Goal: Check status: Check status

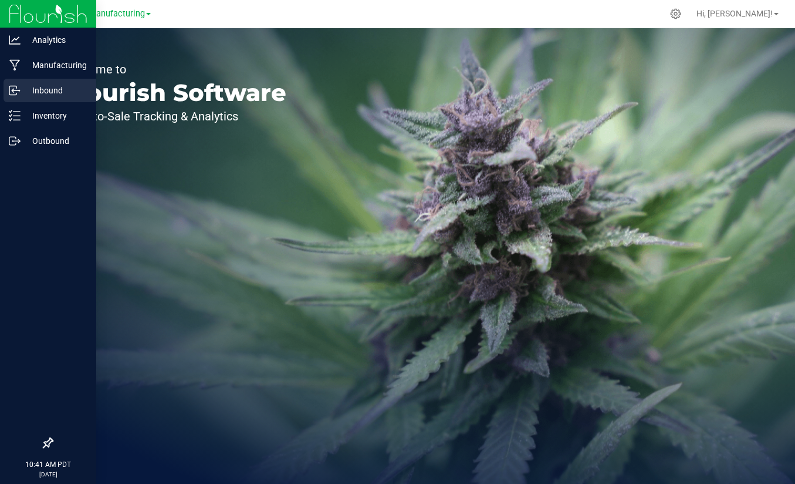
click at [46, 90] on p "Inbound" at bounding box center [56, 90] width 70 height 14
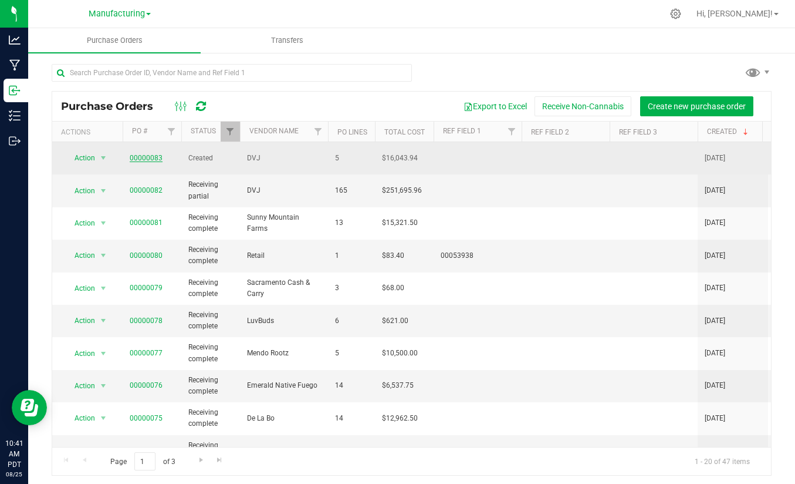
click at [151, 154] on link "00000083" at bounding box center [146, 158] width 33 height 8
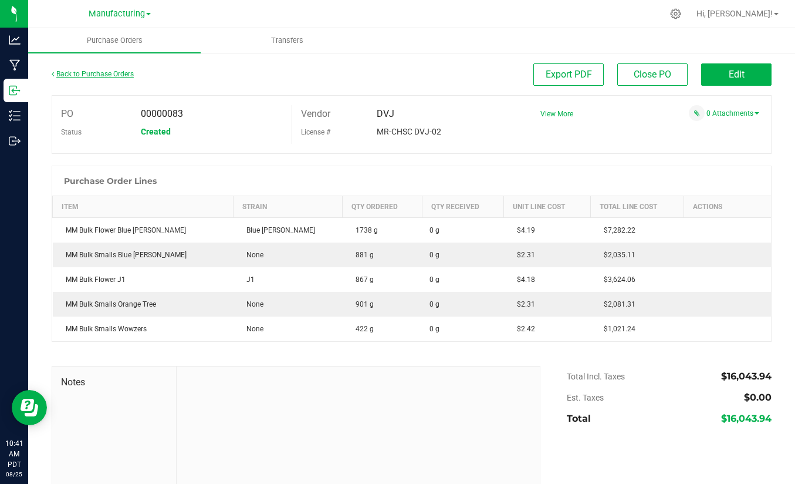
click at [59, 75] on link "Back to Purchase Orders" at bounding box center [93, 74] width 82 height 8
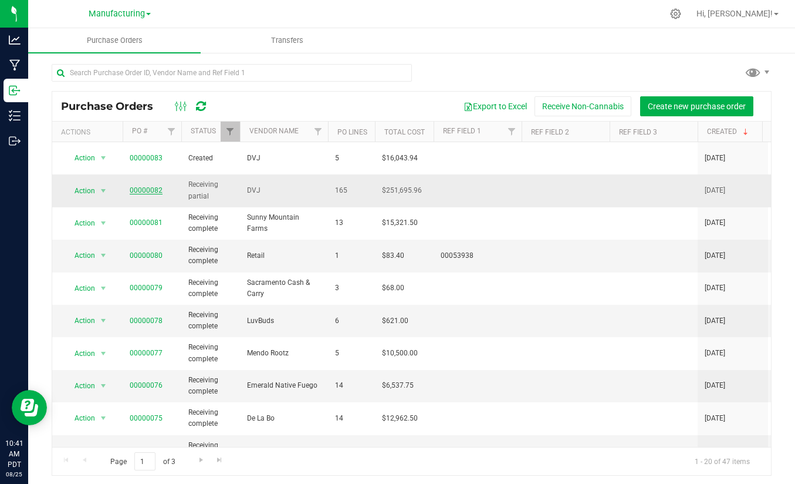
click at [151, 186] on link "00000082" at bounding box center [146, 190] width 33 height 8
